Goal: Use online tool/utility: Utilize a website feature to perform a specific function

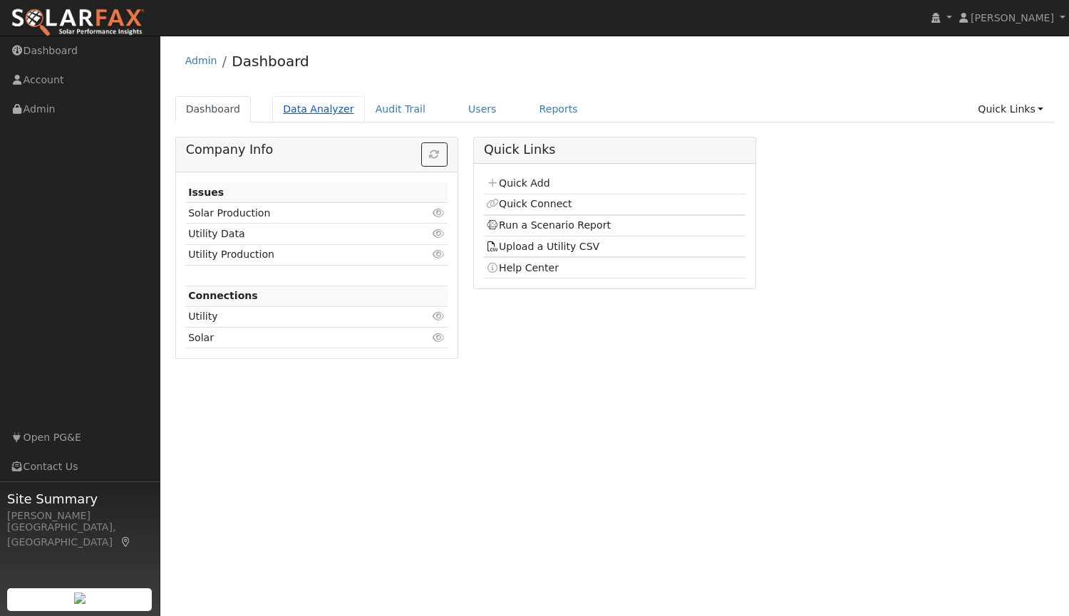
click at [319, 111] on link "Data Analyzer" at bounding box center [318, 109] width 93 height 26
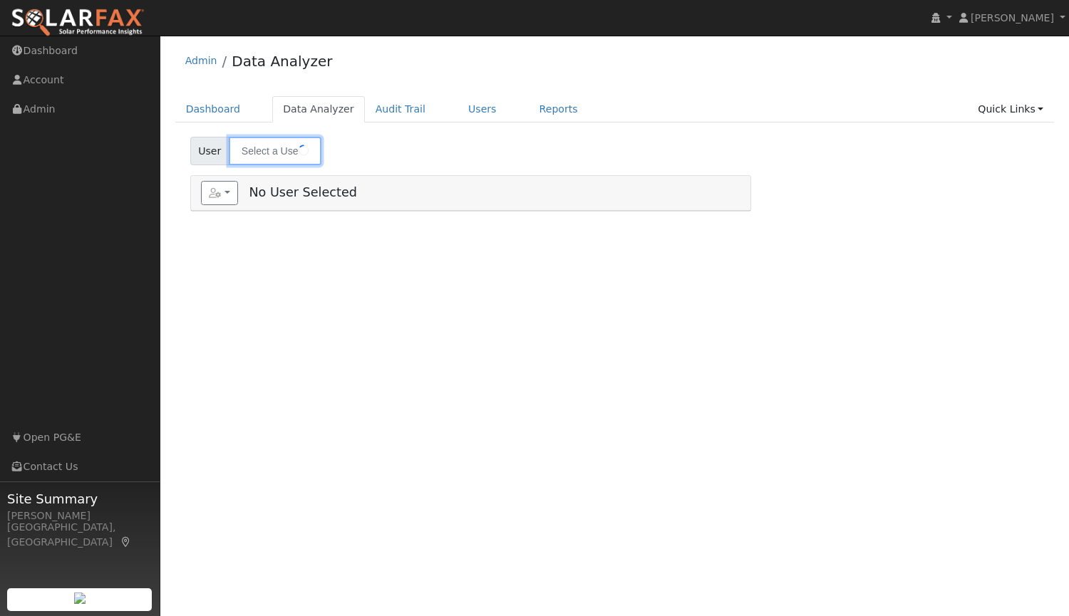
type input "Jenn De Leon"
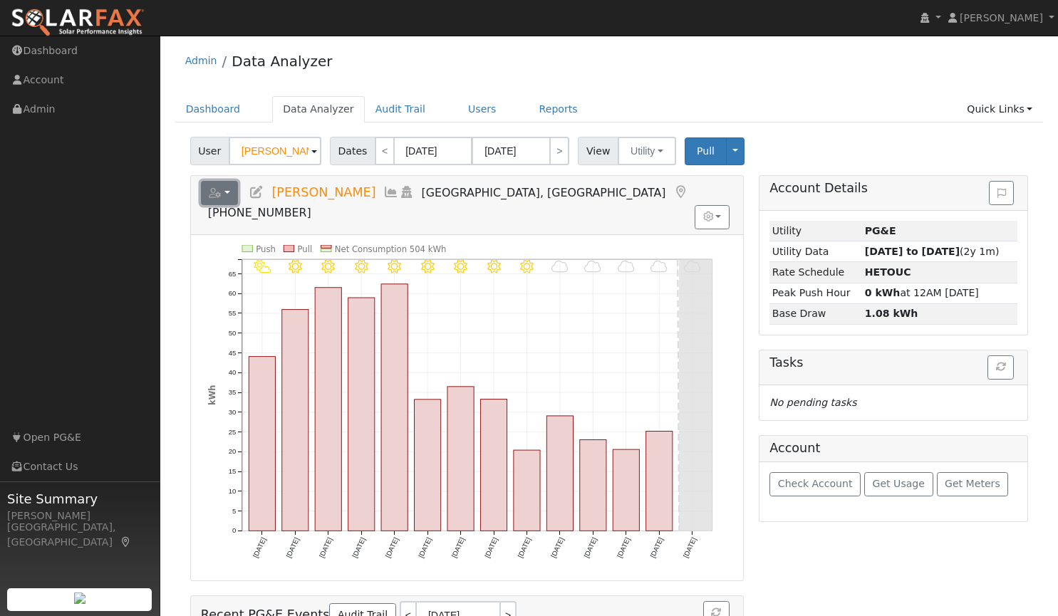
click at [224, 193] on button "button" at bounding box center [220, 193] width 38 height 24
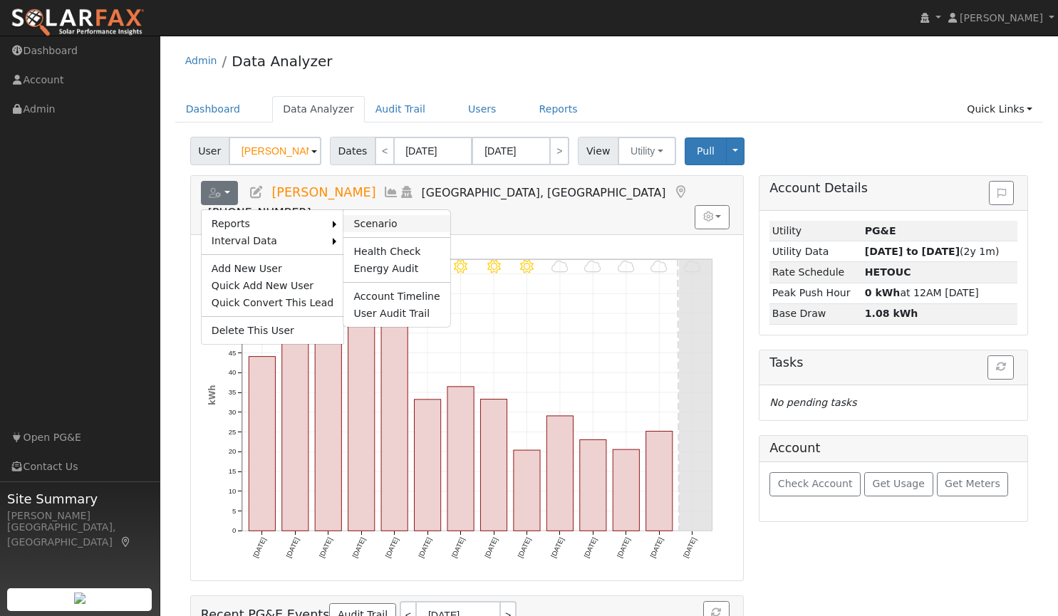
click at [356, 217] on link "Scenario" at bounding box center [397, 223] width 106 height 17
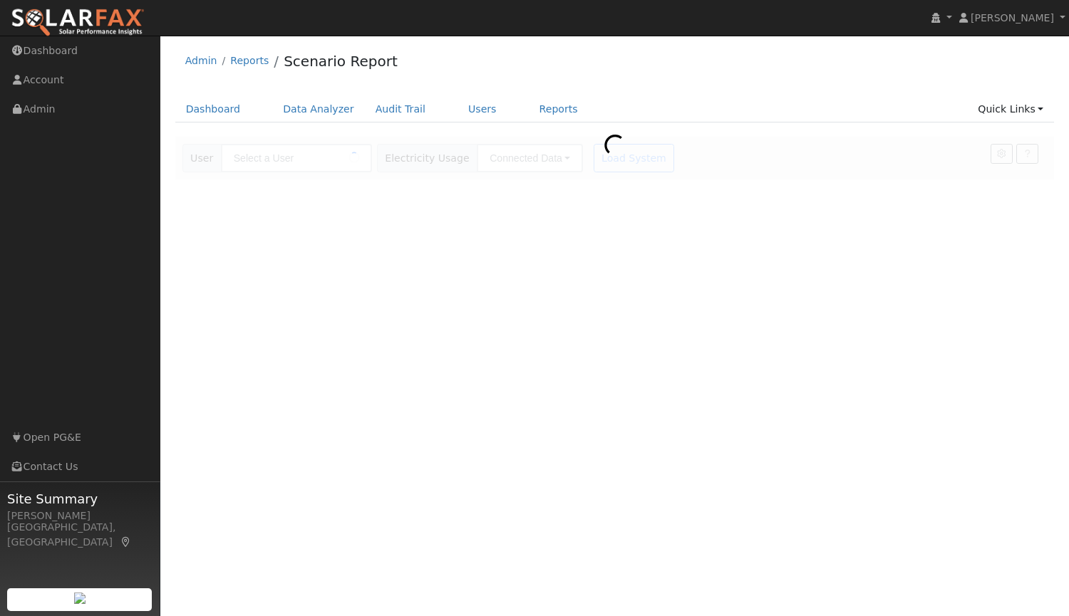
type input "[PERSON_NAME]"
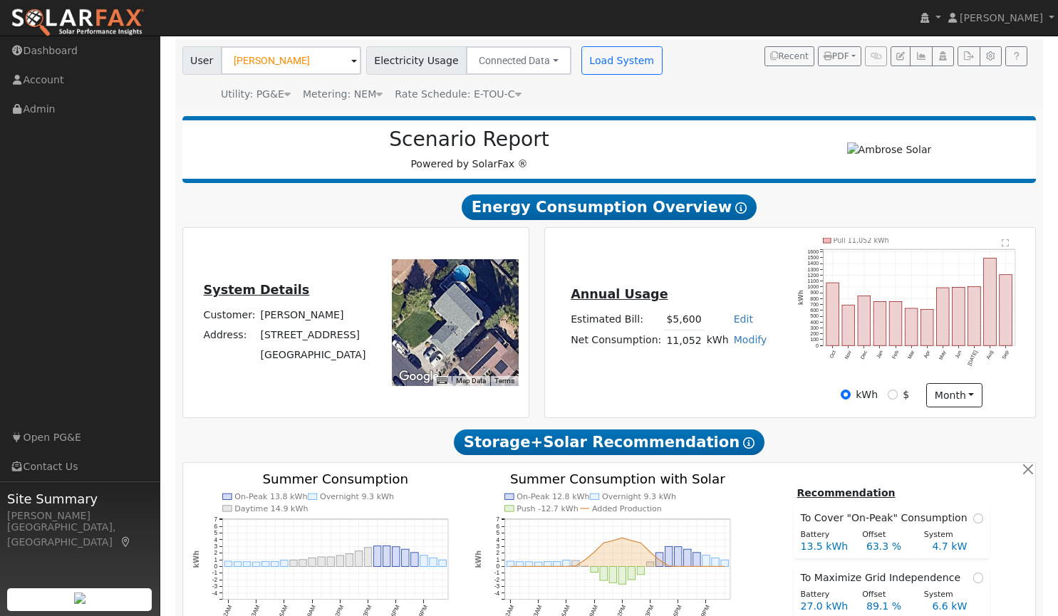
scroll to position [118, 0]
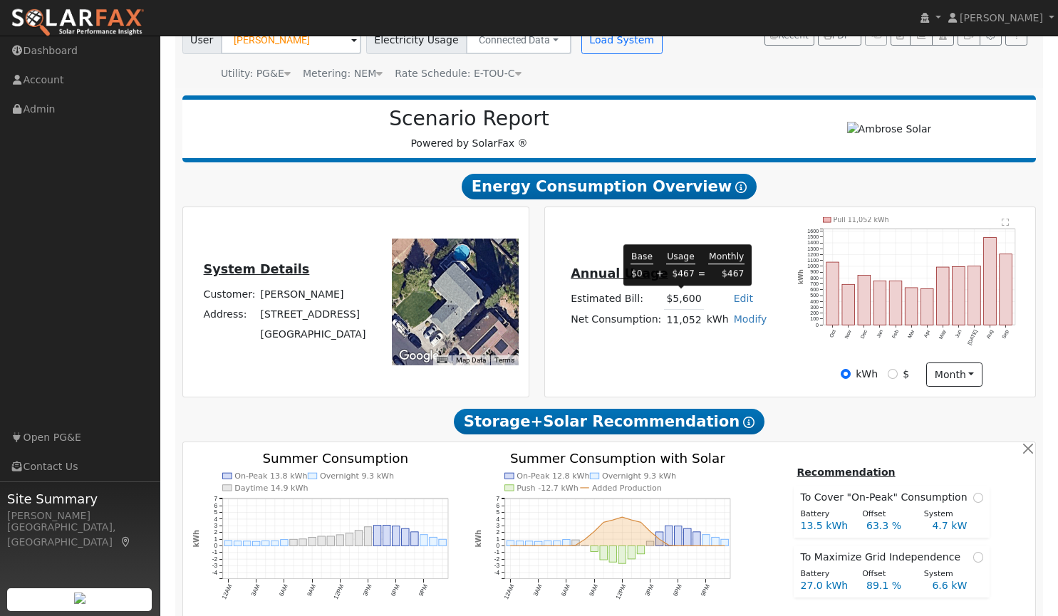
type input "16154"
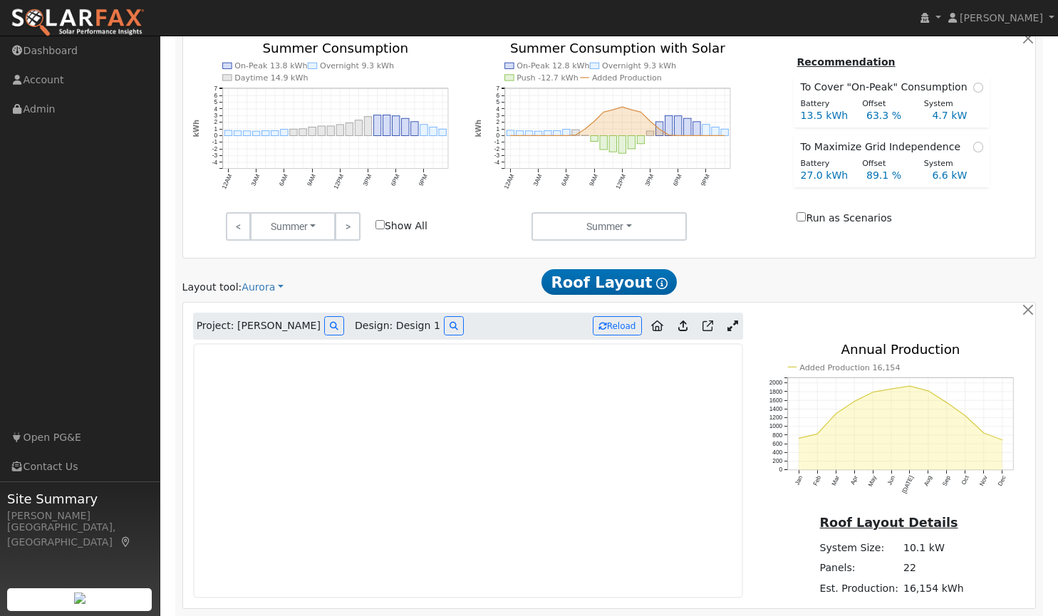
scroll to position [530, 0]
click at [731, 326] on icon at bounding box center [733, 324] width 11 height 11
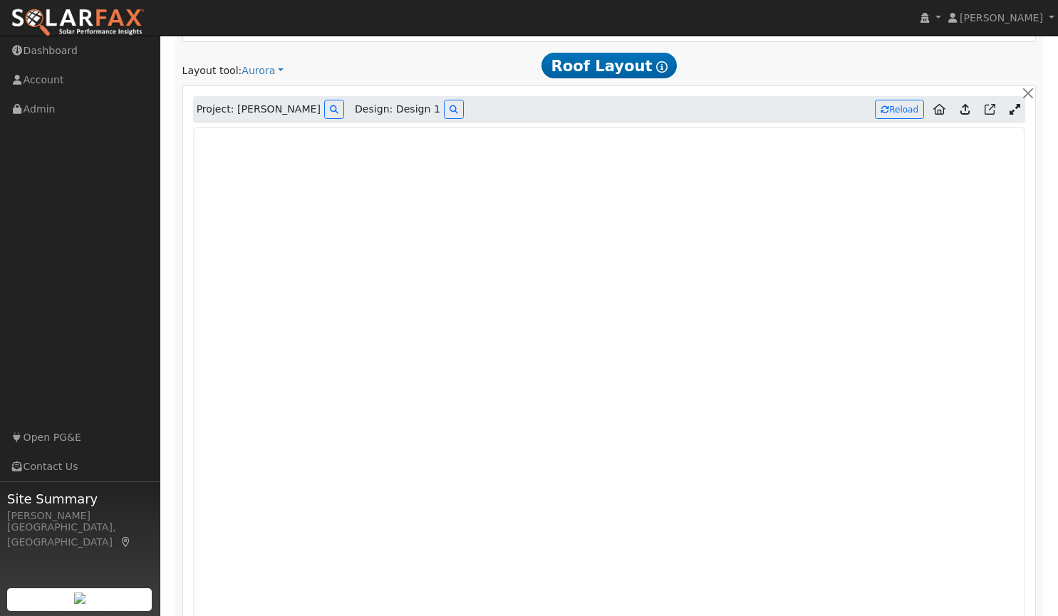
scroll to position [1003, 0]
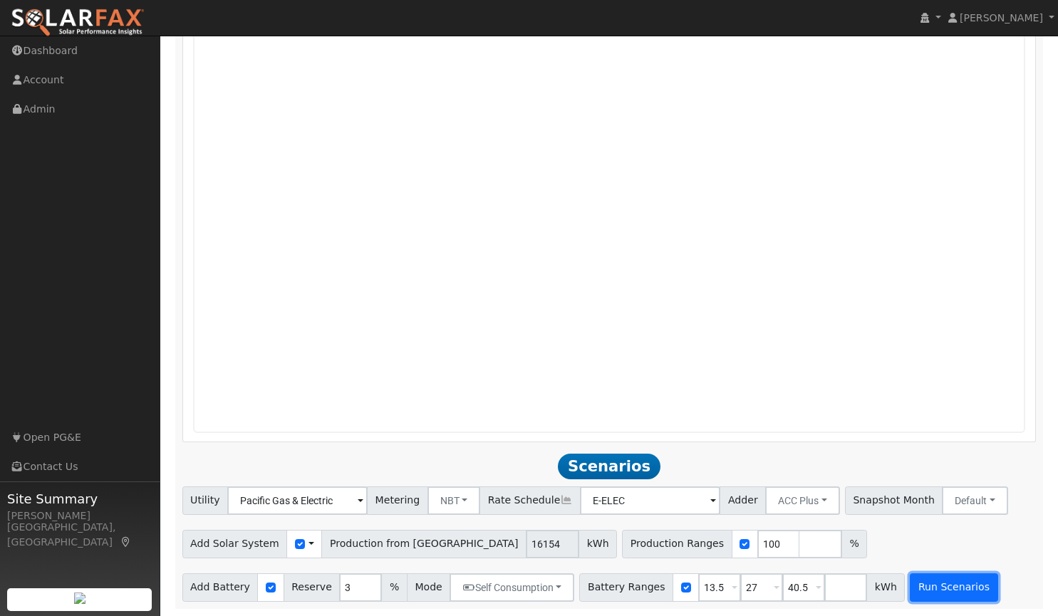
click at [941, 584] on button "Run Scenarios" at bounding box center [954, 588] width 88 height 29
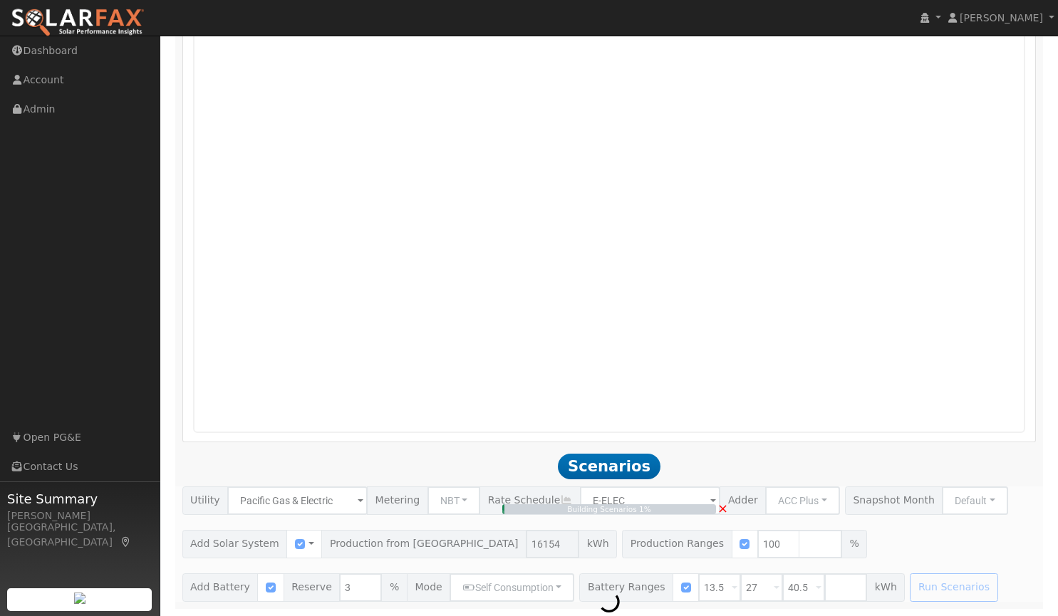
type input "10.8"
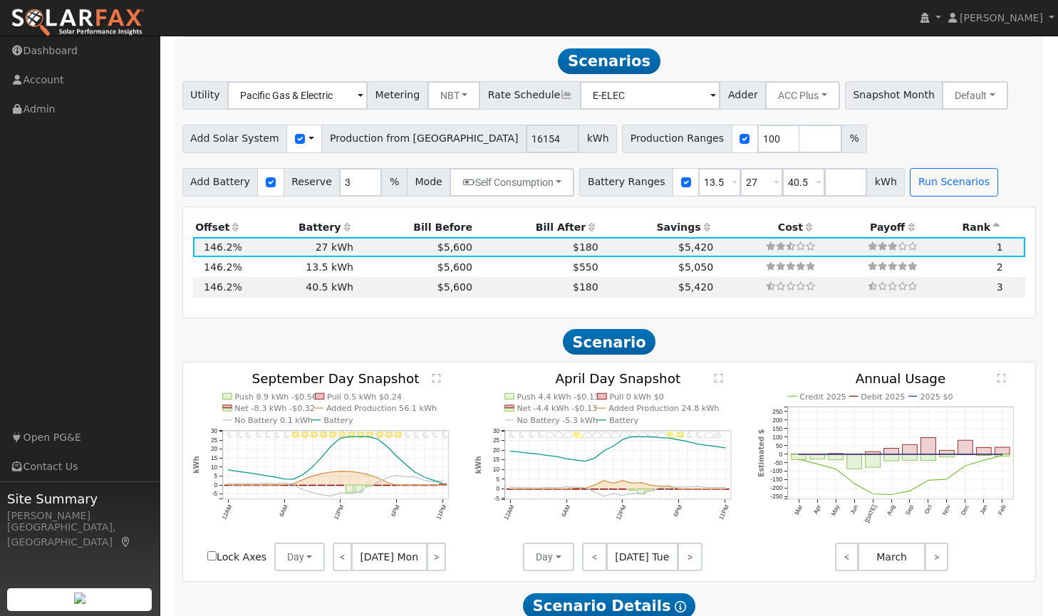
scroll to position [1412, 0]
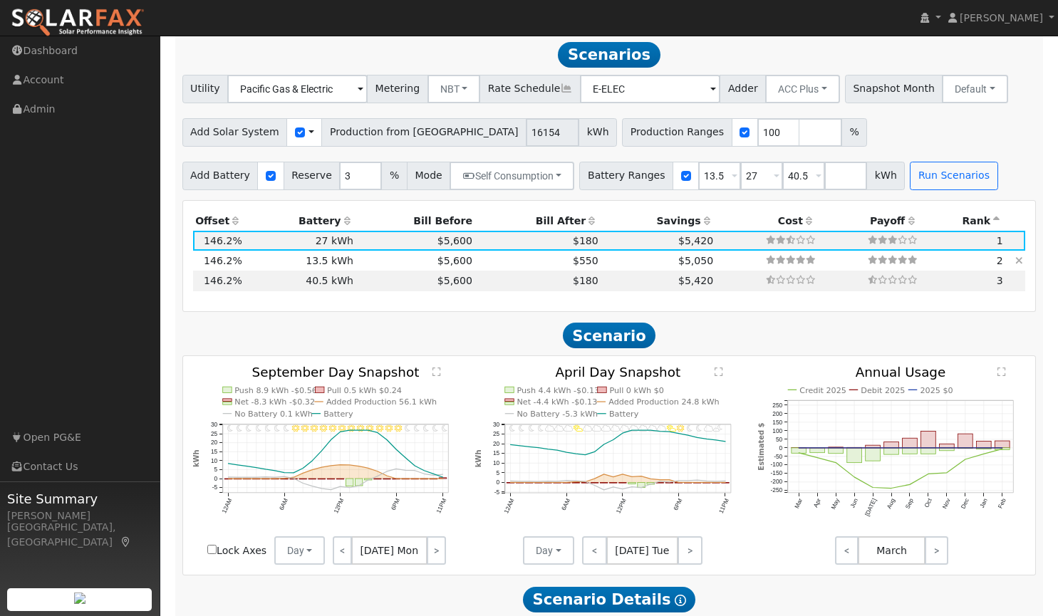
click at [321, 266] on td "13.5 kWh" at bounding box center [299, 261] width 111 height 20
type input "$16,200"
type input "$16,168"
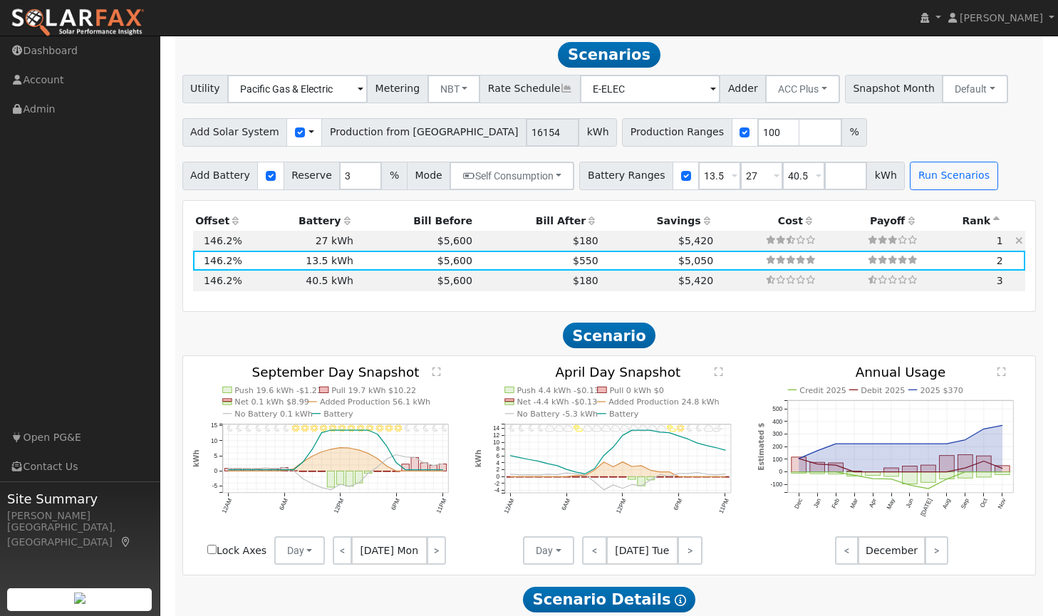
click at [339, 242] on td "27 kWh" at bounding box center [299, 241] width 111 height 20
type input "$32,400"
type input "$21,028"
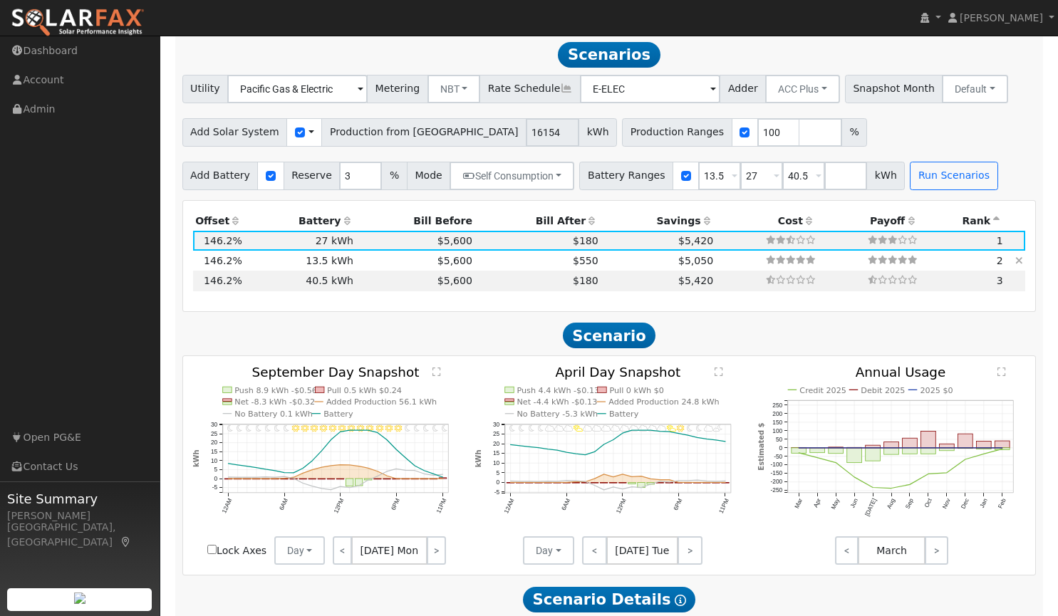
click at [311, 262] on td "13.5 kWh" at bounding box center [299, 261] width 111 height 20
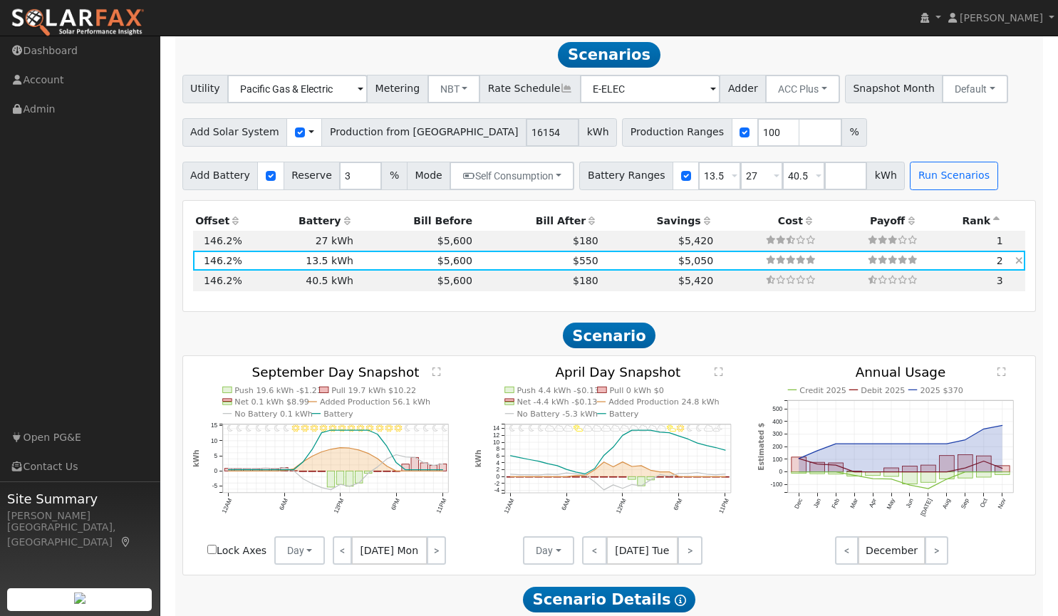
type input "$16,200"
type input "$16,168"
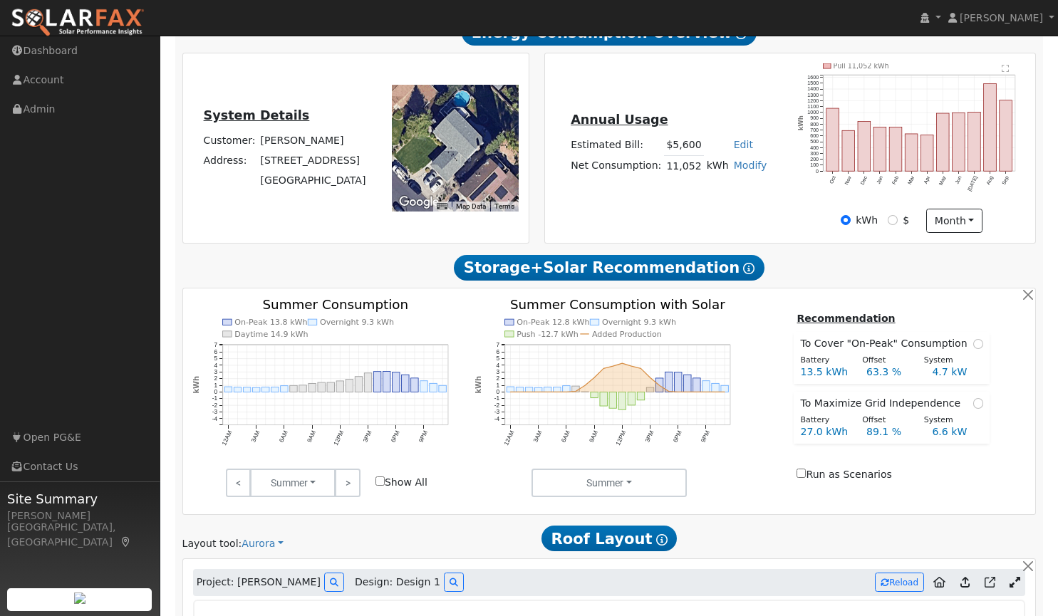
scroll to position [272, 0]
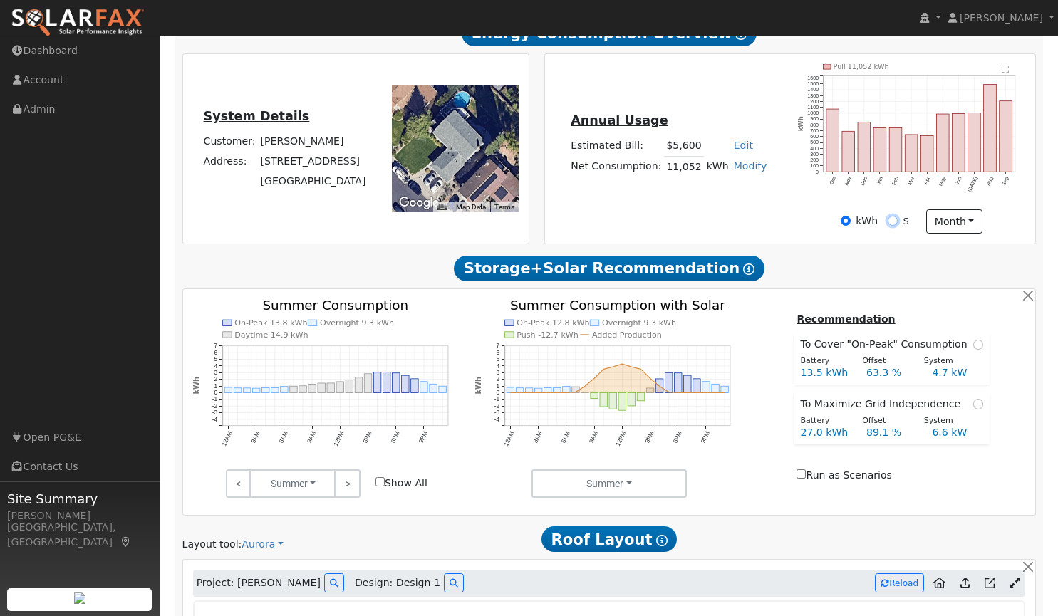
click at [892, 219] on input "$" at bounding box center [893, 221] width 10 height 10
radio input "true"
radio input "false"
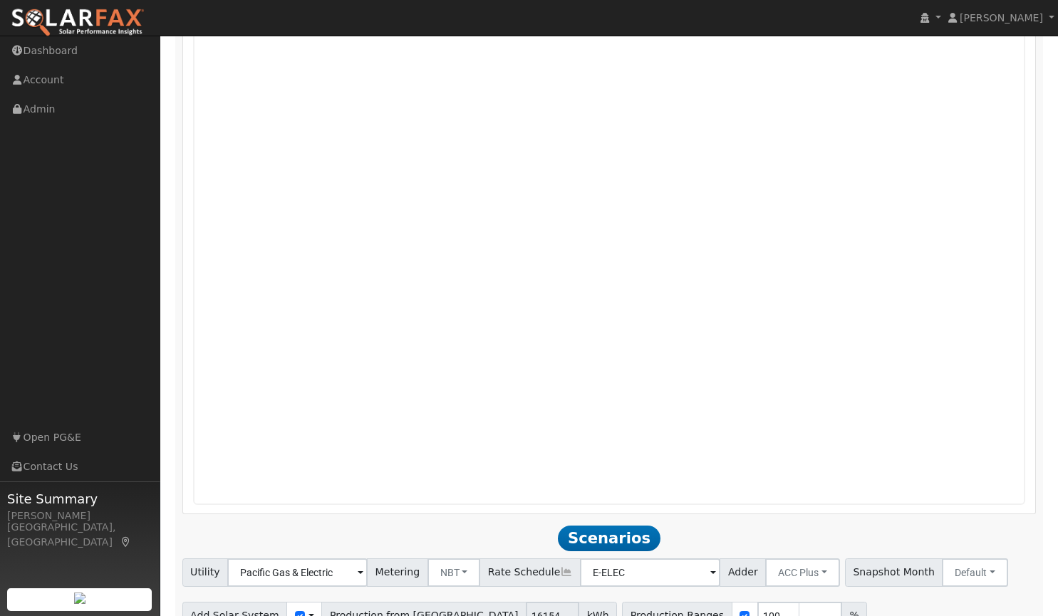
scroll to position [926, 0]
